Goal: Complete application form

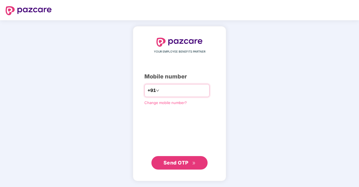
type input "*"
type input "**********"
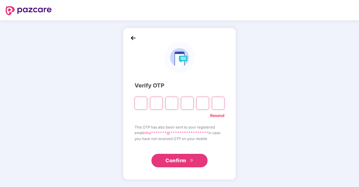
type input "*"
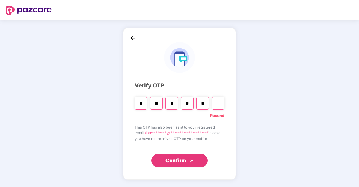
type input "*"
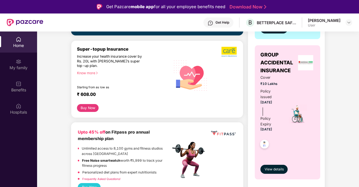
scroll to position [178, 0]
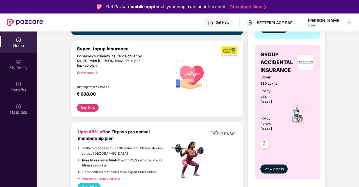
click at [112, 57] on div "Increase your health insurance cover by Rs. 20L with [PERSON_NAME]’s super top-…" at bounding box center [111, 61] width 69 height 14
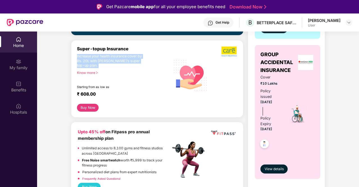
click at [112, 57] on div "Increase your health insurance cover by Rs. 20L with [PERSON_NAME]’s super top-…" at bounding box center [111, 61] width 69 height 14
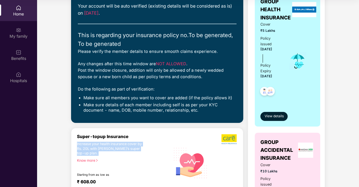
scroll to position [0, 0]
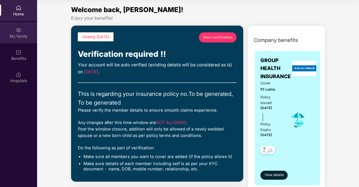
click at [22, 35] on div "My family" at bounding box center [18, 36] width 37 height 6
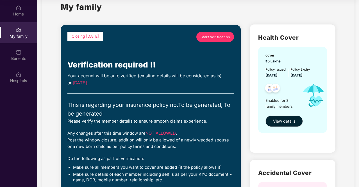
scroll to position [7, 0]
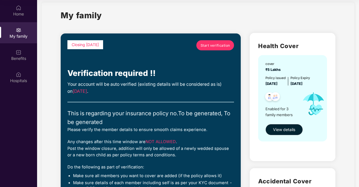
click at [216, 50] on link "Start verification" at bounding box center [215, 45] width 38 height 10
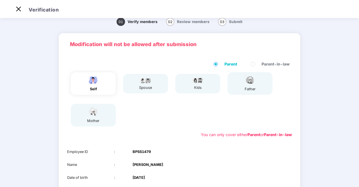
scroll to position [13, 0]
click at [137, 86] on div "spouse" at bounding box center [145, 83] width 45 height 19
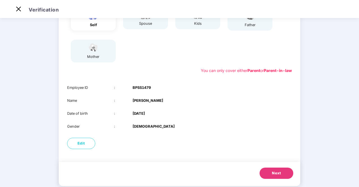
scroll to position [81, 0]
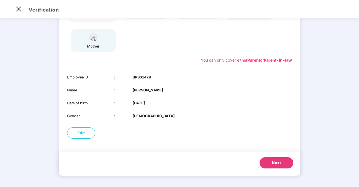
click at [273, 163] on span "Next" at bounding box center [276, 163] width 9 height 6
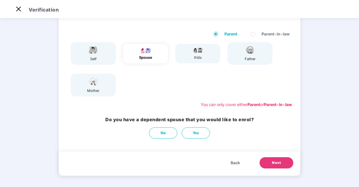
scroll to position [37, 0]
click at [168, 130] on button "No" at bounding box center [163, 132] width 28 height 11
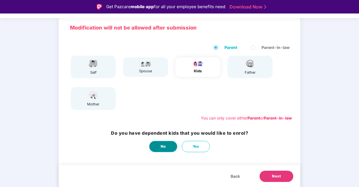
click at [162, 146] on span "No" at bounding box center [163, 147] width 5 height 6
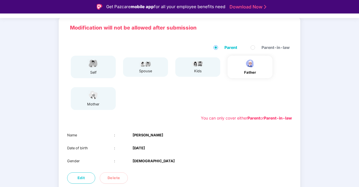
scroll to position [68, 0]
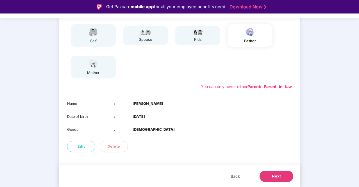
click at [274, 175] on span "Next" at bounding box center [276, 176] width 9 height 6
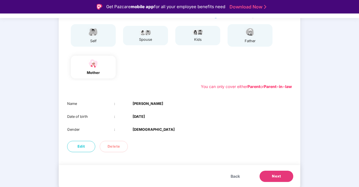
scroll to position [13, 0]
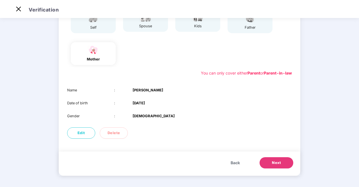
click at [273, 163] on span "Next" at bounding box center [276, 163] width 9 height 6
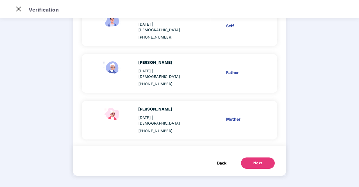
scroll to position [50, 0]
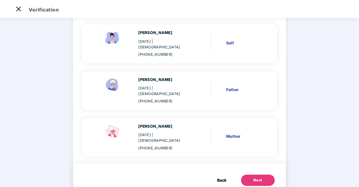
click at [260, 174] on button "Next" at bounding box center [258, 179] width 34 height 11
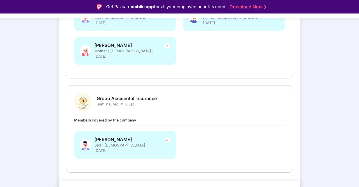
scroll to position [13, 0]
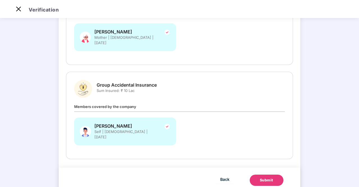
click at [265, 174] on button "Submit" at bounding box center [267, 179] width 34 height 11
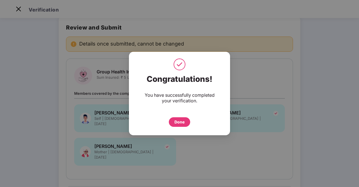
scroll to position [0, 0]
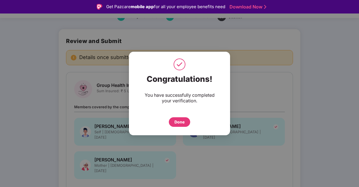
click at [182, 122] on div "Done" at bounding box center [179, 122] width 10 height 6
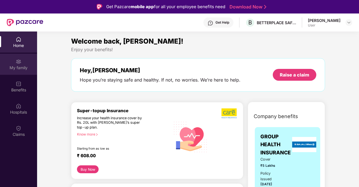
click at [25, 69] on div "My family" at bounding box center [18, 68] width 37 height 6
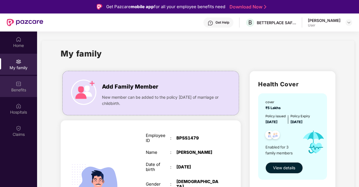
click at [26, 84] on div "Benefits" at bounding box center [18, 86] width 37 height 21
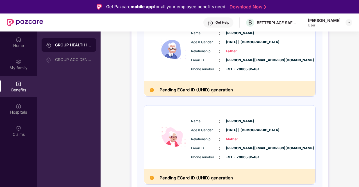
scroll to position [31, 0]
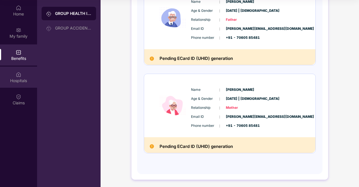
click at [22, 79] on div "Hospitals" at bounding box center [18, 81] width 37 height 6
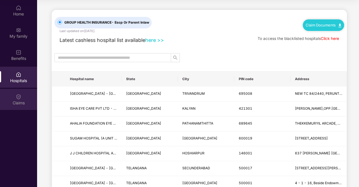
click at [20, 93] on div at bounding box center [19, 96] width 6 height 6
